Goal: Transaction & Acquisition: Download file/media

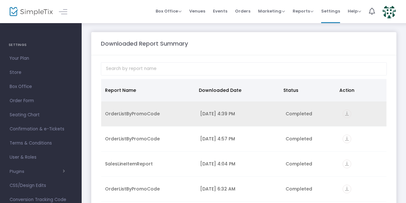
click at [345, 112] on icon "vertical_align_bottom" at bounding box center [347, 113] width 9 height 9
click at [345, 113] on icon "vertical_align_bottom" at bounding box center [347, 113] width 9 height 9
